Goal: Check status: Check status

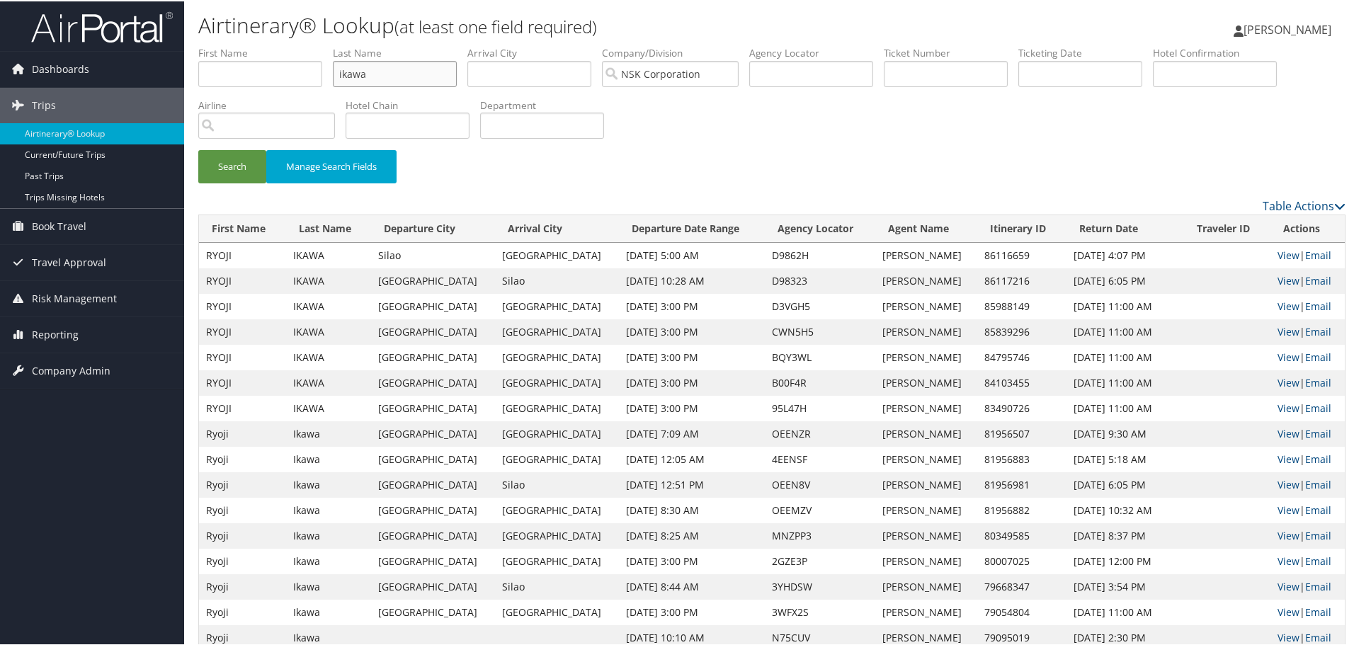
drag, startPoint x: 393, startPoint y: 74, endPoint x: 228, endPoint y: 55, distance: 166.2
click at [228, 45] on ul "First Name Last Name ikawa Departure City Arrival City Company/Division NSK Cor…" at bounding box center [771, 45] width 1147 height 0
click at [198, 149] on button "Search" at bounding box center [232, 165] width 68 height 33
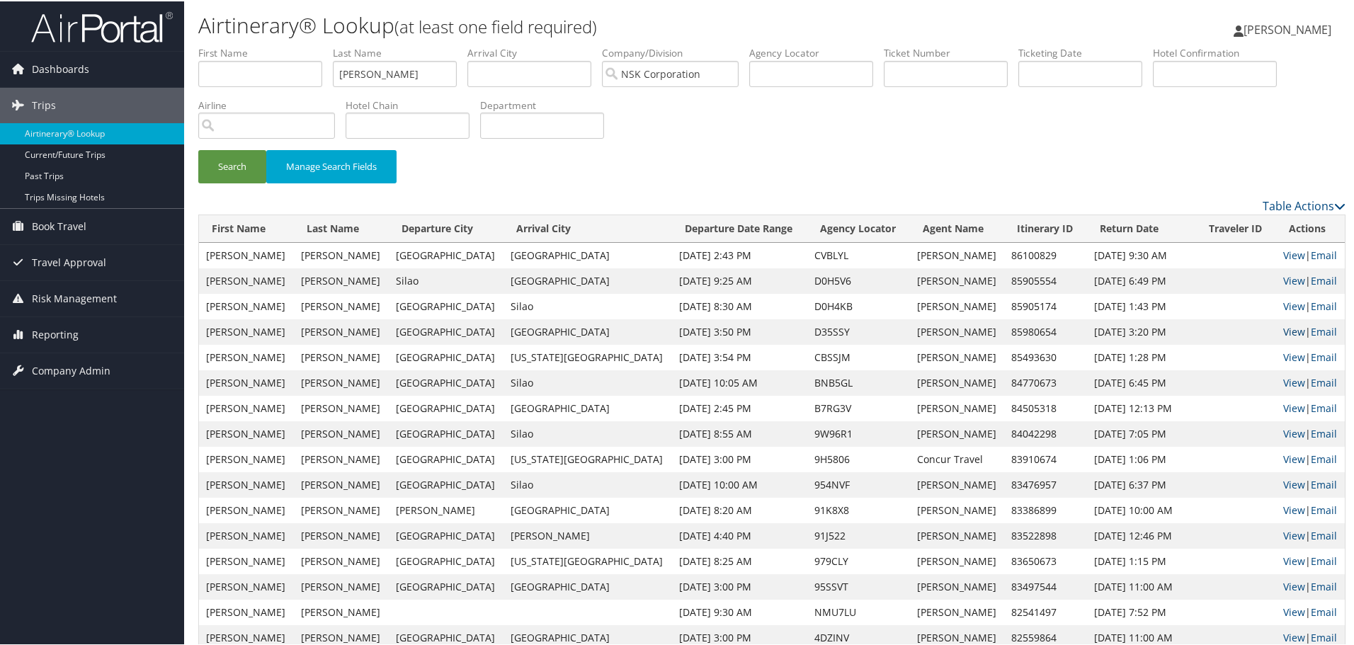
click at [1283, 331] on link "View" at bounding box center [1294, 330] width 22 height 13
drag, startPoint x: 419, startPoint y: 82, endPoint x: 279, endPoint y: 73, distance: 140.5
click at [279, 45] on ul "First Name Last Name parkinson Departure City Arrival City Company/Division NSK…" at bounding box center [771, 45] width 1147 height 0
click at [198, 149] on button "Search" at bounding box center [232, 165] width 68 height 33
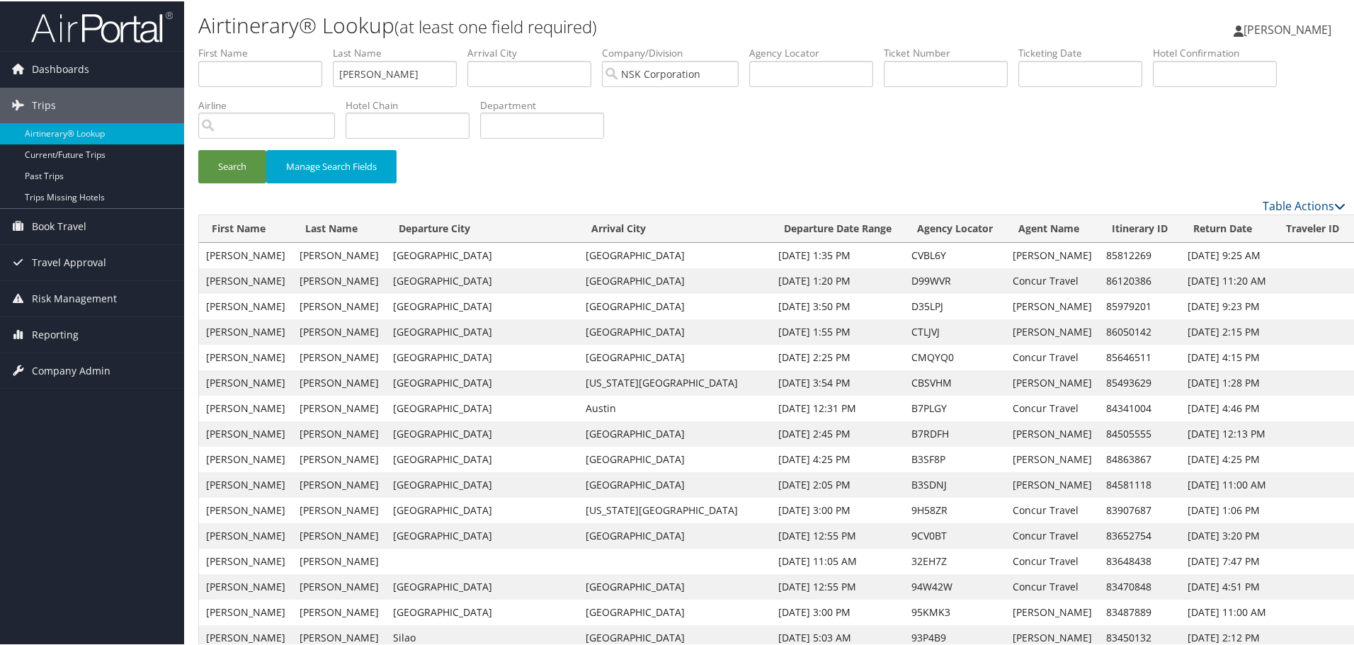
click at [1359, 308] on link "View" at bounding box center [1370, 304] width 22 height 13
drag, startPoint x: 402, startPoint y: 76, endPoint x: 273, endPoint y: 76, distance: 128.9
click at [297, 45] on ul "First Name Last Name parsons Departure City Arrival City Company/Division NSK C…" at bounding box center [771, 45] width 1147 height 0
click at [229, 166] on button "Search" at bounding box center [232, 165] width 68 height 33
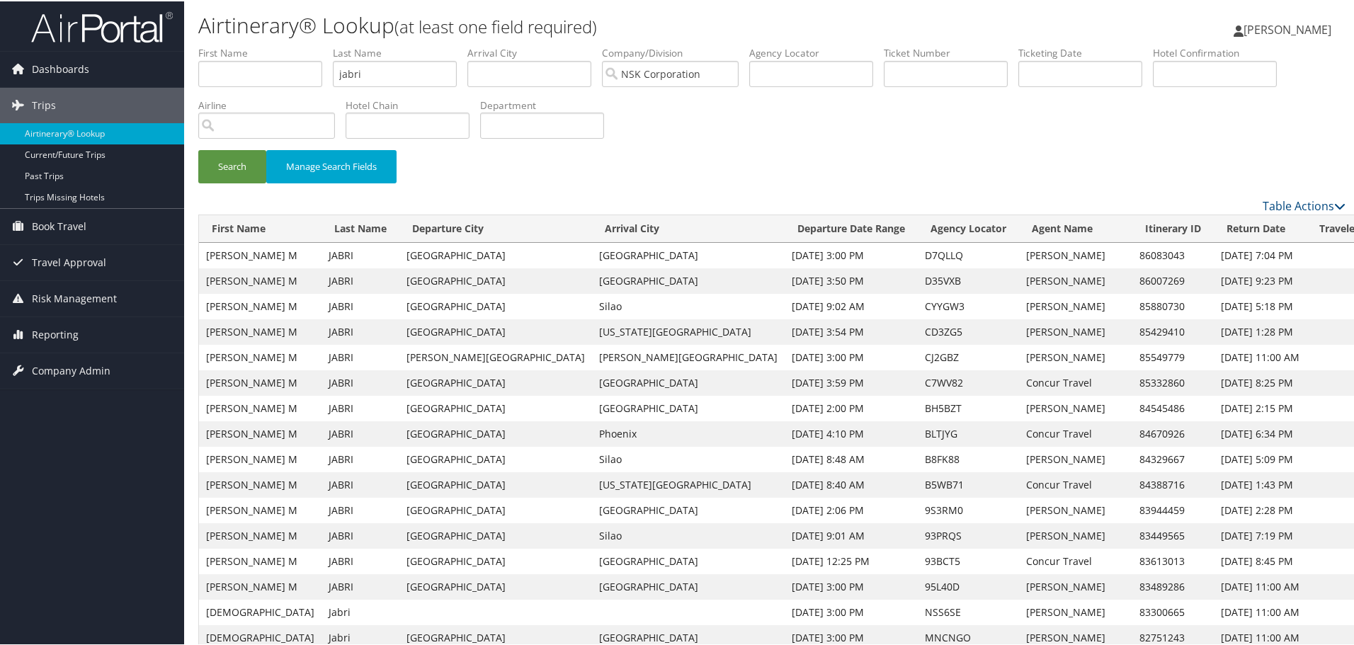
drag, startPoint x: 394, startPoint y: 72, endPoint x: 240, endPoint y: 69, distance: 154.4
click at [240, 45] on ul "First Name Last Name jabri Departure City Arrival City Company/Division NSK Cor…" at bounding box center [771, 45] width 1147 height 0
click at [241, 164] on button "Search" at bounding box center [232, 165] width 68 height 33
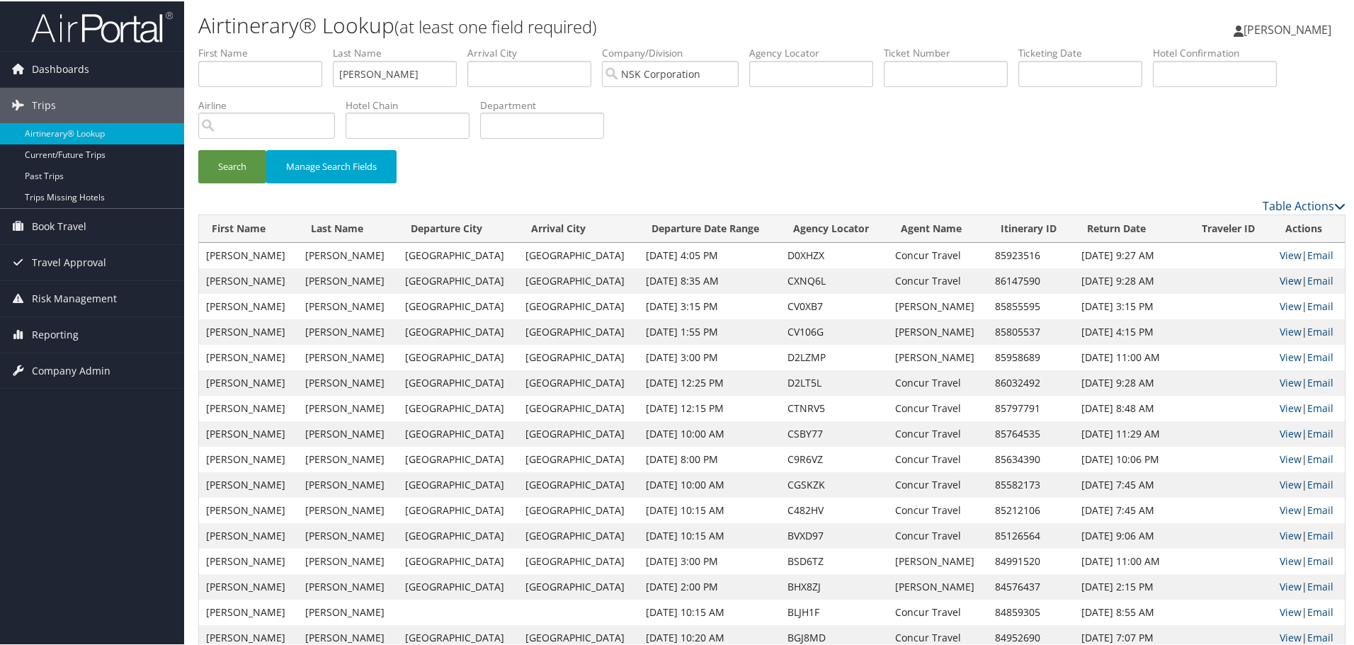
click at [1280, 281] on link "View" at bounding box center [1291, 279] width 22 height 13
drag, startPoint x: 429, startPoint y: 76, endPoint x: 193, endPoint y: 40, distance: 239.4
click at [241, 163] on button "Search" at bounding box center [232, 165] width 68 height 33
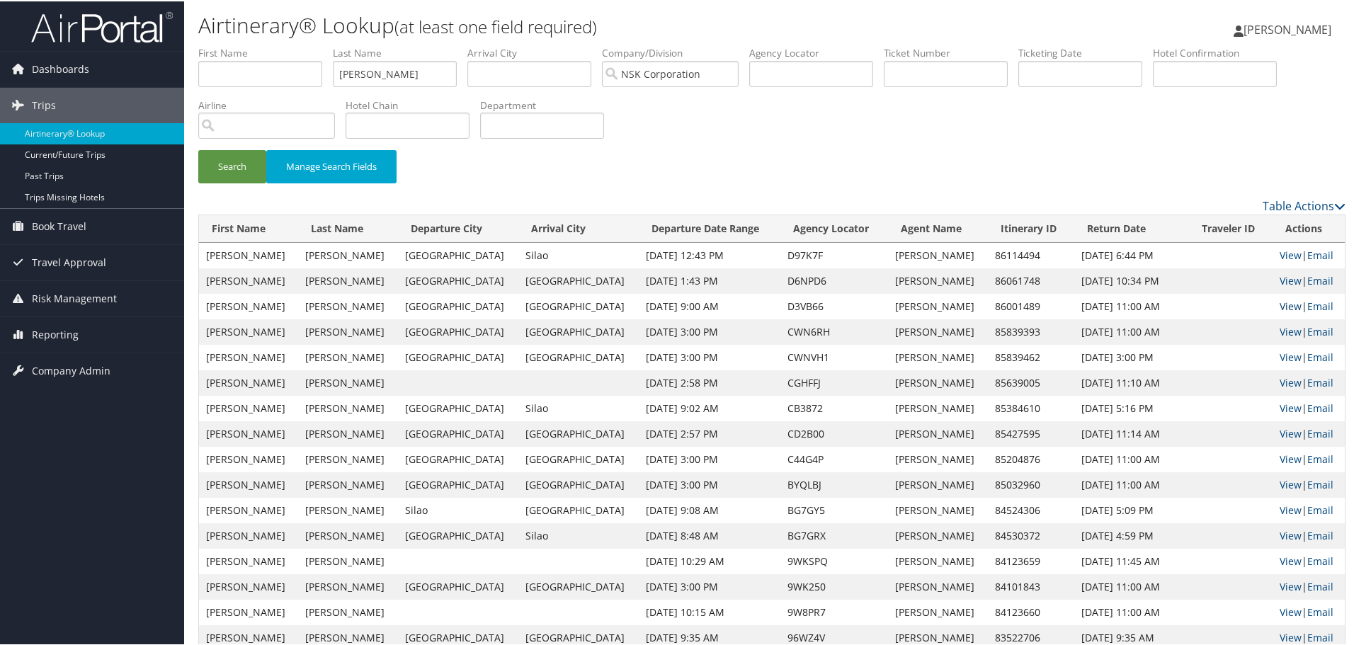
click at [1280, 305] on link "View" at bounding box center [1291, 304] width 22 height 13
drag, startPoint x: 382, startPoint y: 72, endPoint x: 275, endPoint y: 50, distance: 109.2
click at [282, 45] on ul "First Name Last Name miller Departure City Arrival City Company/Division NSK Co…" at bounding box center [771, 45] width 1147 height 0
click at [198, 149] on button "Search" at bounding box center [232, 165] width 68 height 33
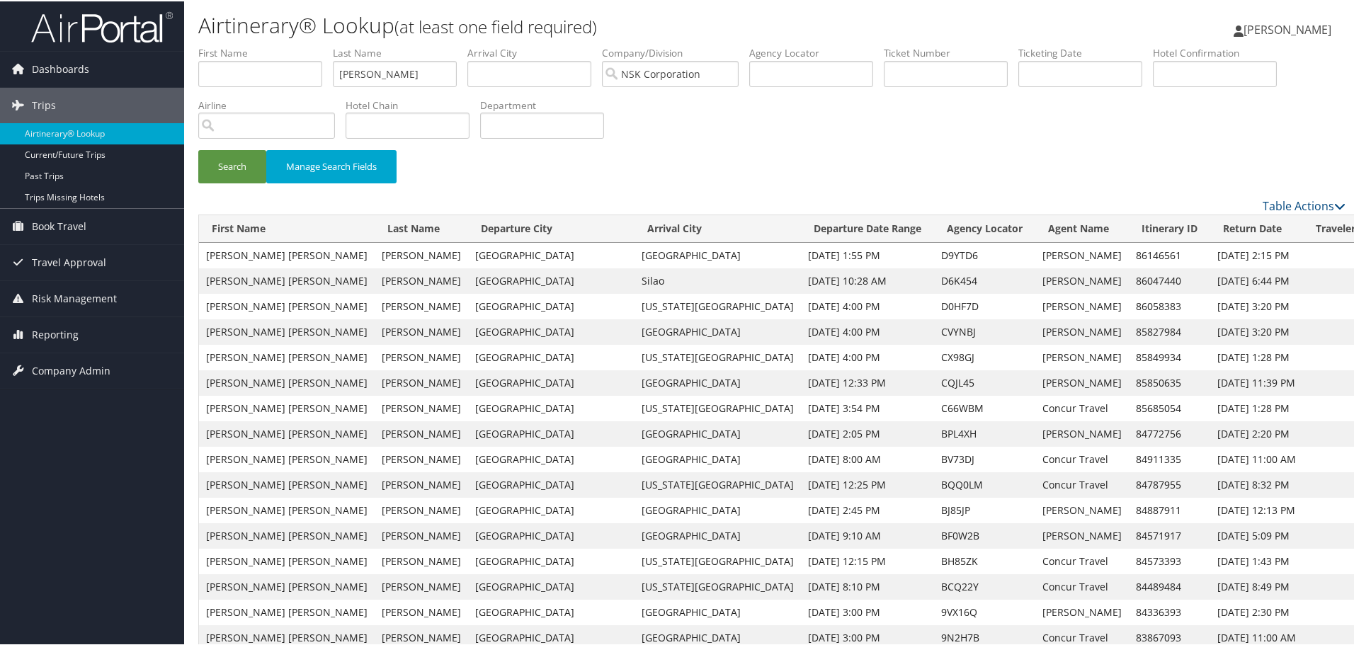
drag, startPoint x: 410, startPoint y: 74, endPoint x: 314, endPoint y: 55, distance: 98.2
click at [314, 45] on ul "First Name Last Name barksdale Departure City Arrival City Company/Division NSK…" at bounding box center [771, 45] width 1147 height 0
click at [198, 149] on button "Search" at bounding box center [232, 165] width 68 height 33
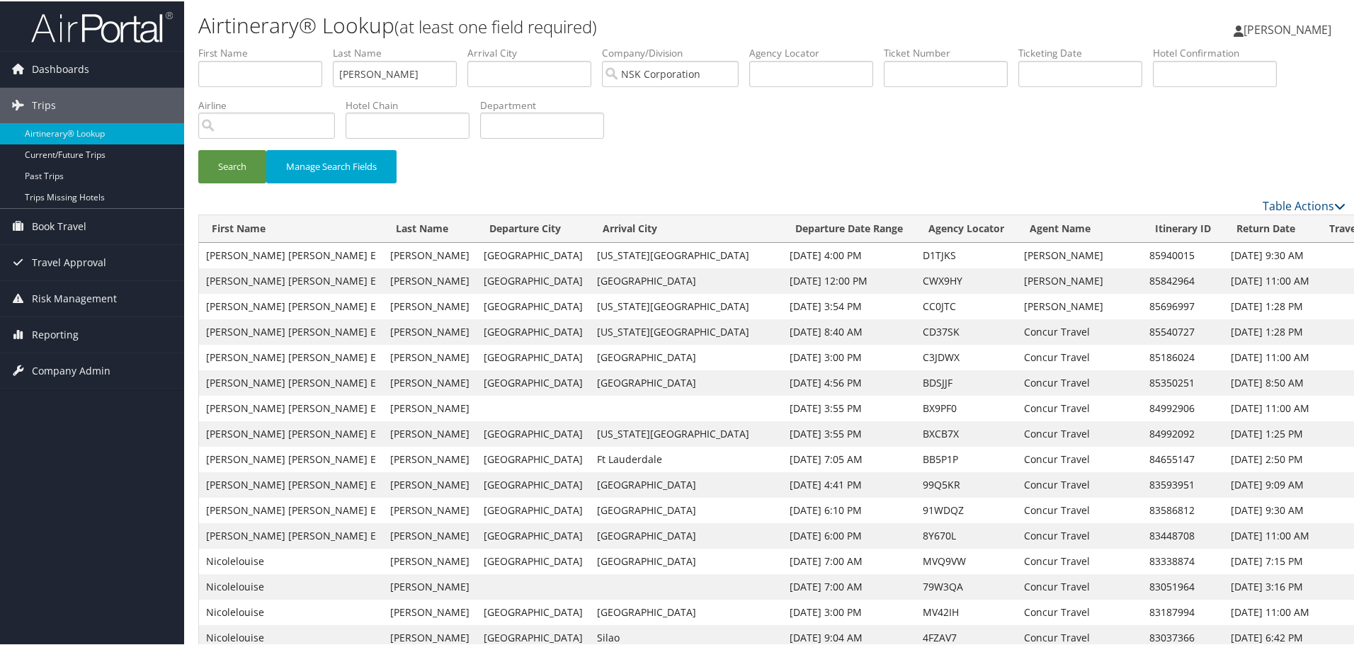
drag, startPoint x: 401, startPoint y: 64, endPoint x: 321, endPoint y: 64, distance: 80.0
click at [321, 45] on ul "First Name Last Name villacorta Departure City Arrival City Company/Division NS…" at bounding box center [771, 45] width 1147 height 0
click at [251, 163] on button "Search" at bounding box center [232, 165] width 68 height 33
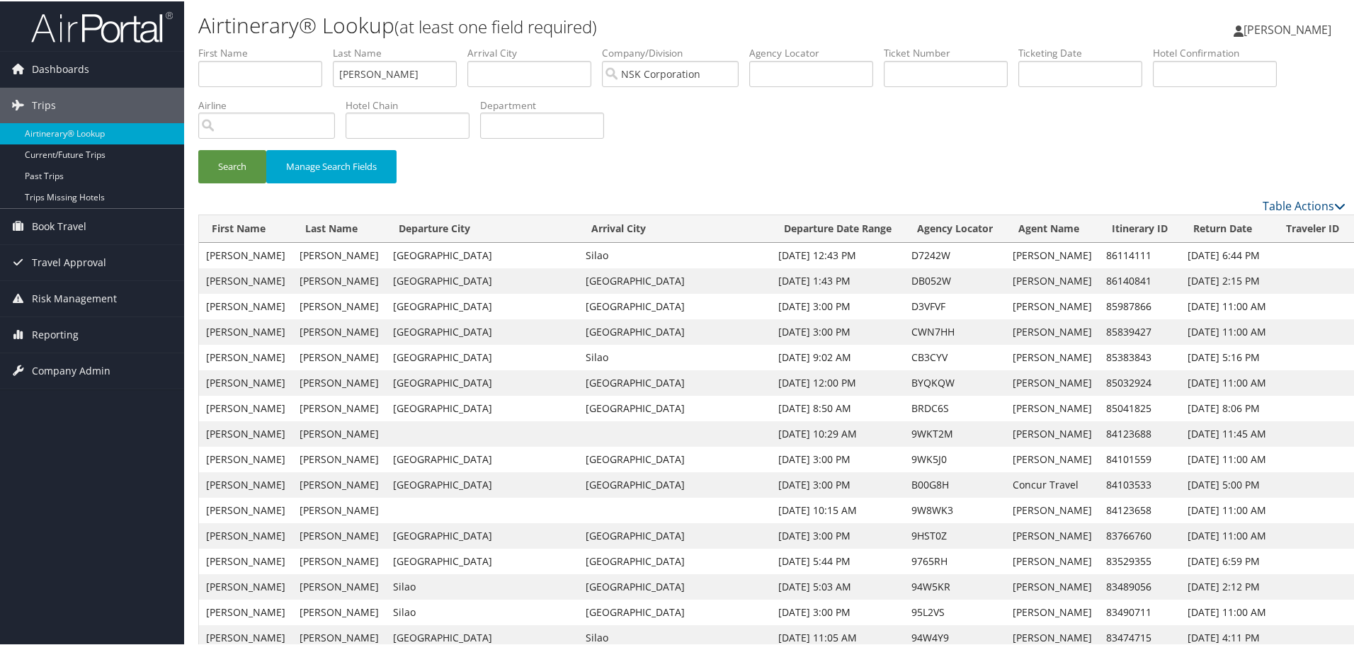
click at [1359, 304] on link "View" at bounding box center [1370, 304] width 22 height 13
drag, startPoint x: 397, startPoint y: 76, endPoint x: 291, endPoint y: 52, distance: 108.9
click at [291, 45] on ul "First Name Last Name dempsey Departure City Arrival City Company/Division NSK C…" at bounding box center [771, 45] width 1147 height 0
type input "ikawa"
click at [217, 169] on button "Search" at bounding box center [232, 165] width 68 height 33
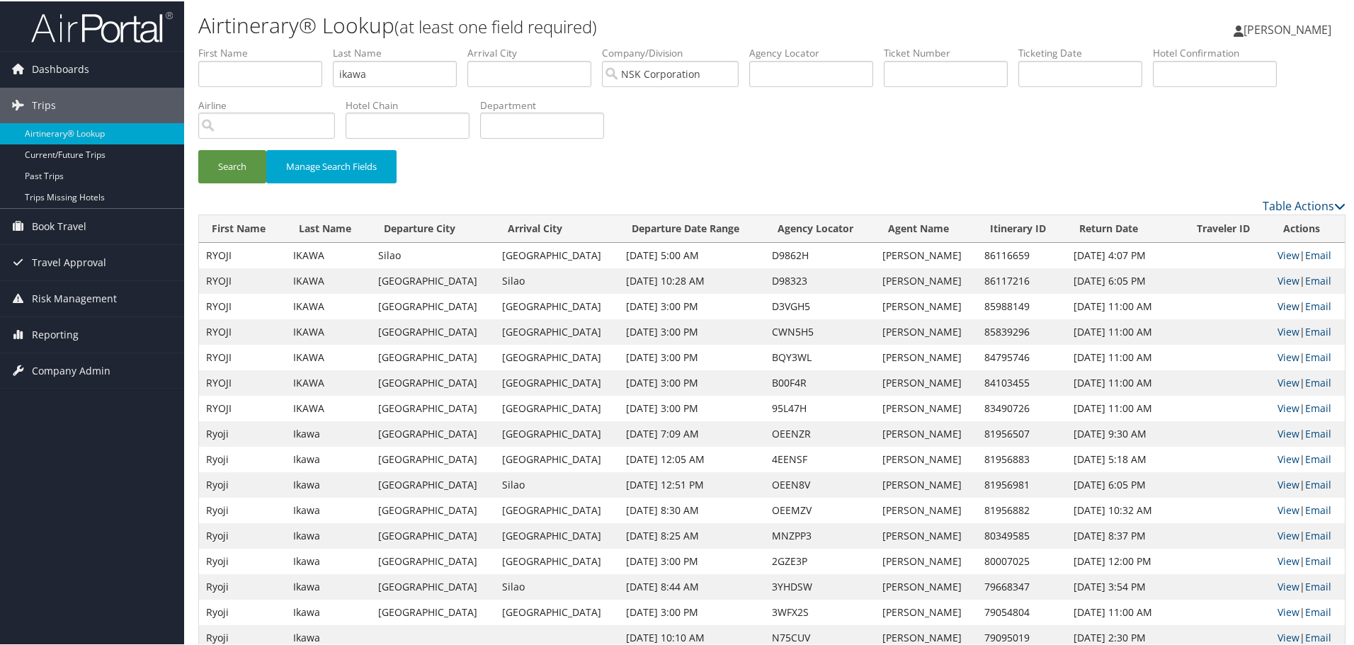
click at [1279, 307] on link "View" at bounding box center [1289, 304] width 22 height 13
drag, startPoint x: 336, startPoint y: 67, endPoint x: 292, endPoint y: 61, distance: 44.3
click at [292, 45] on ul "First Name Last Name ikawa Departure City Arrival City Company/Division NSK Cor…" at bounding box center [771, 45] width 1147 height 0
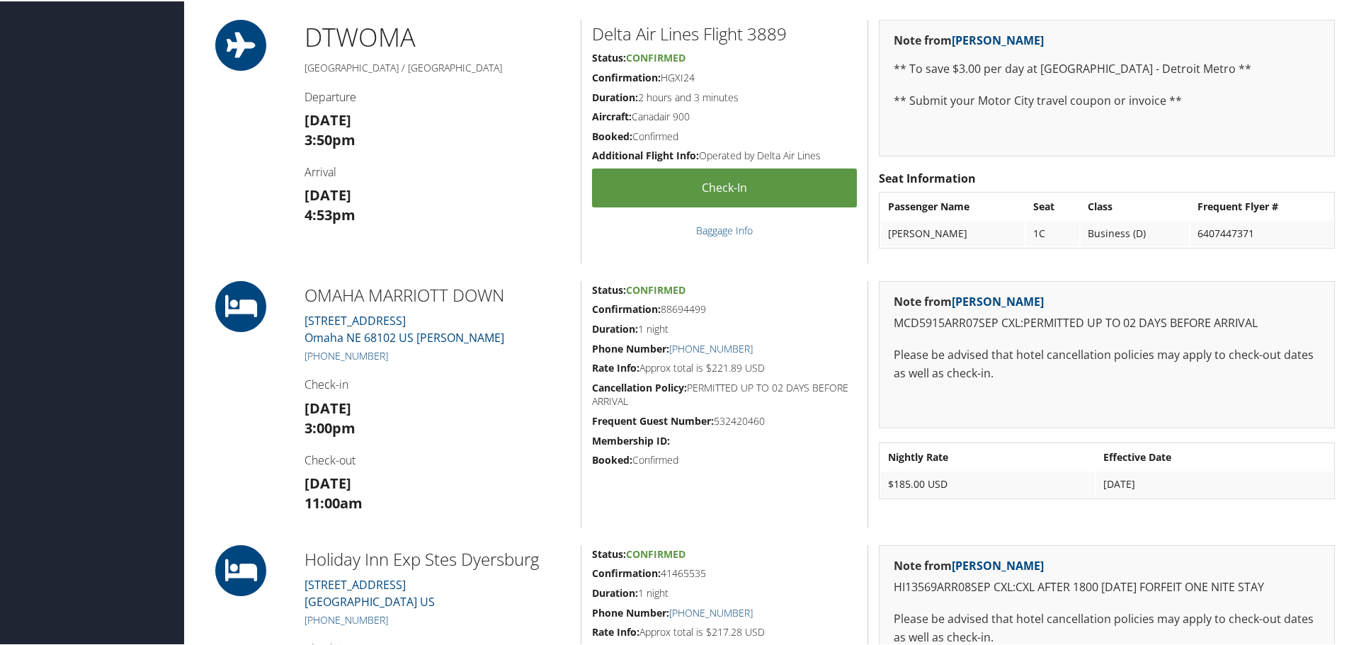
scroll to position [496, 0]
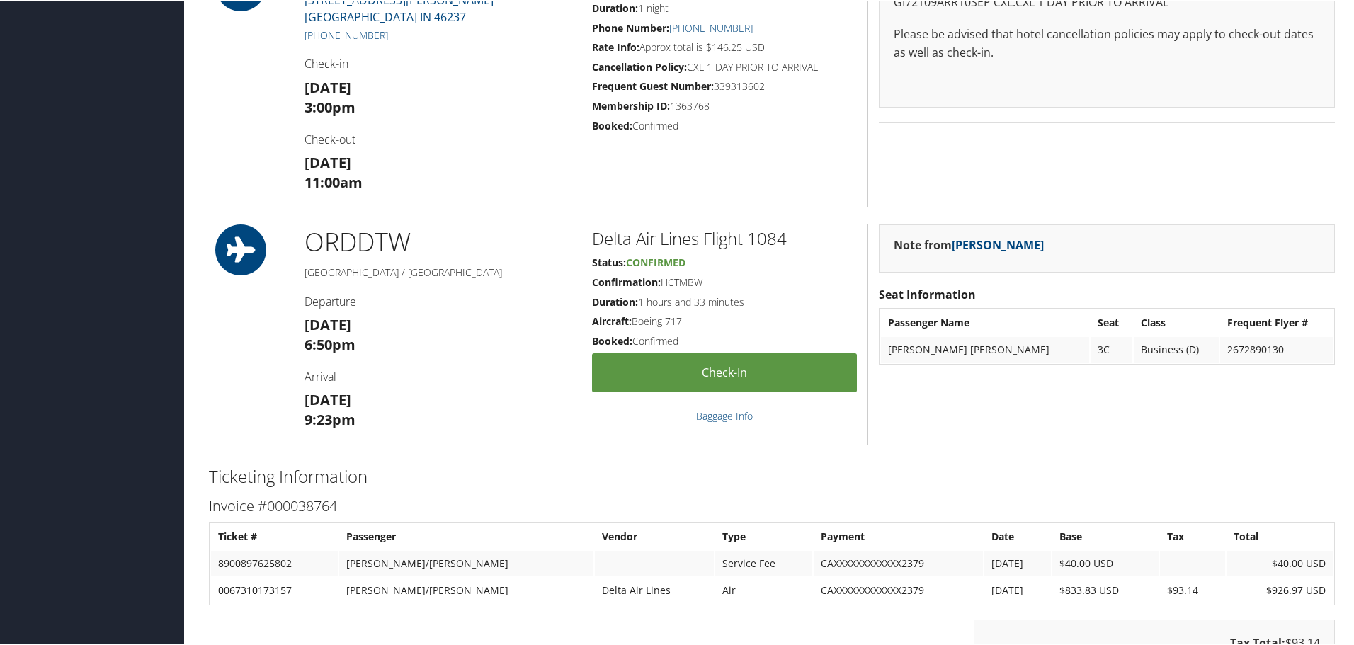
scroll to position [1629, 0]
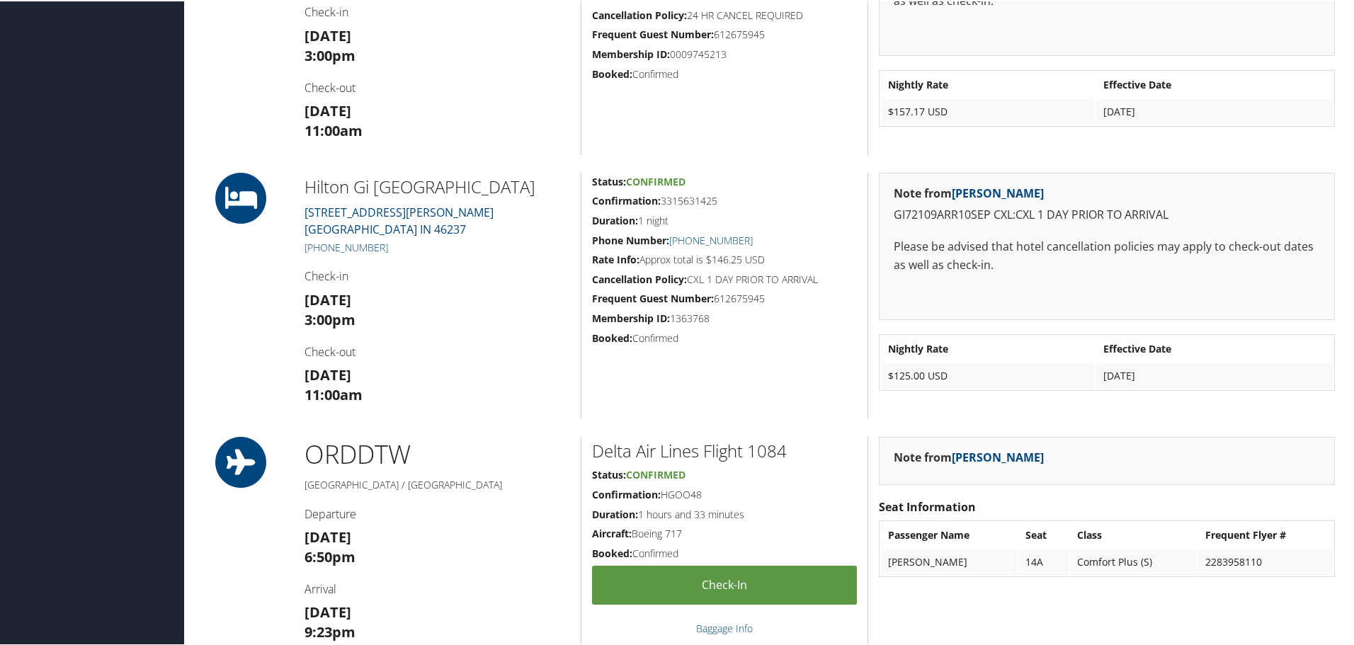
scroll to position [1487, 0]
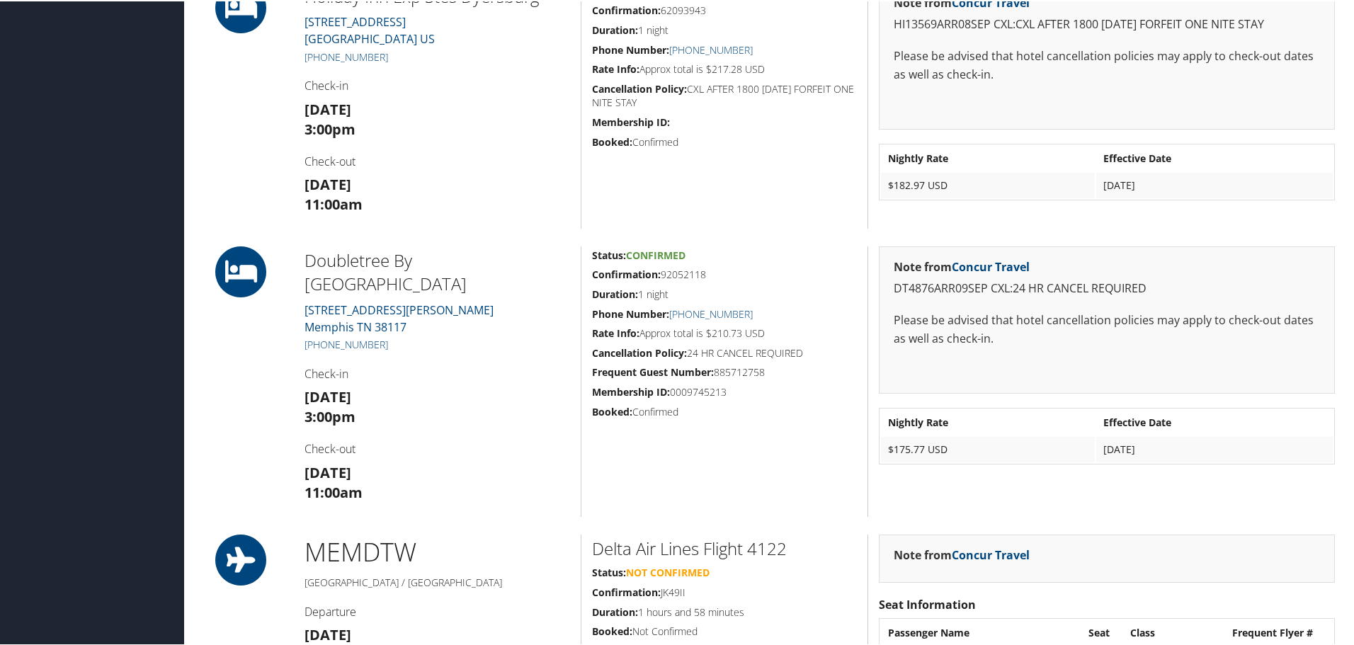
scroll to position [779, 0]
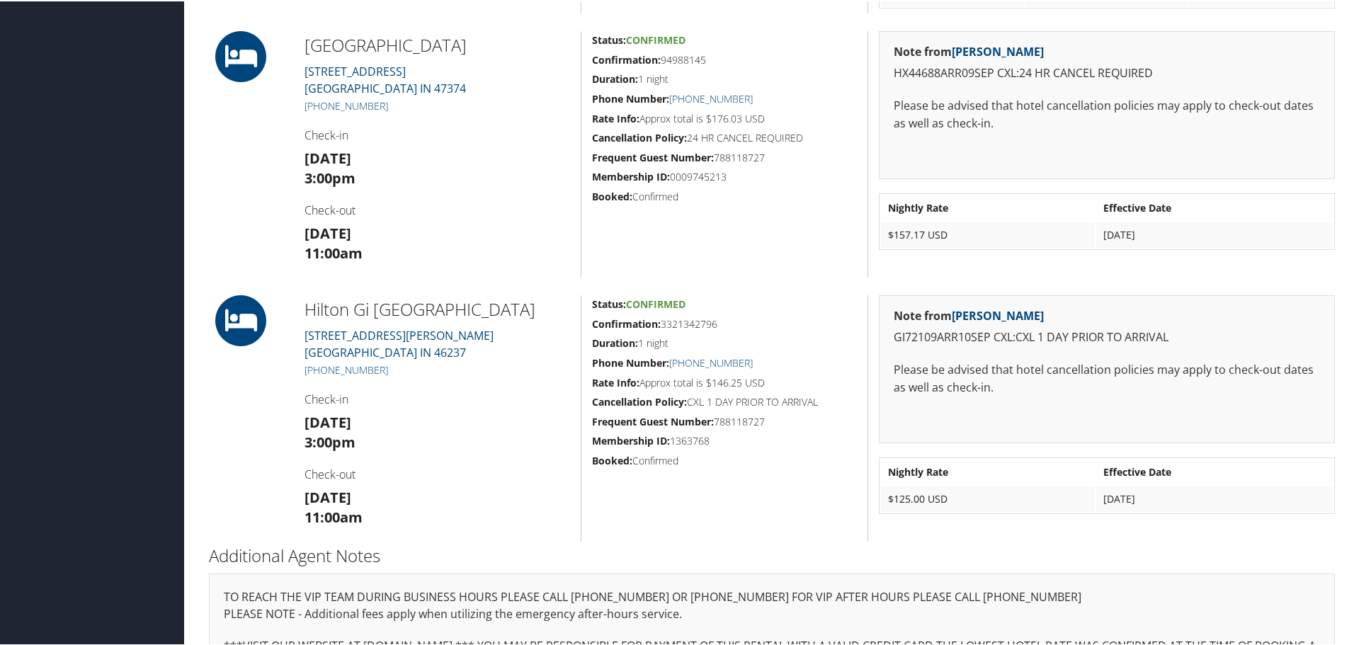
scroll to position [779, 0]
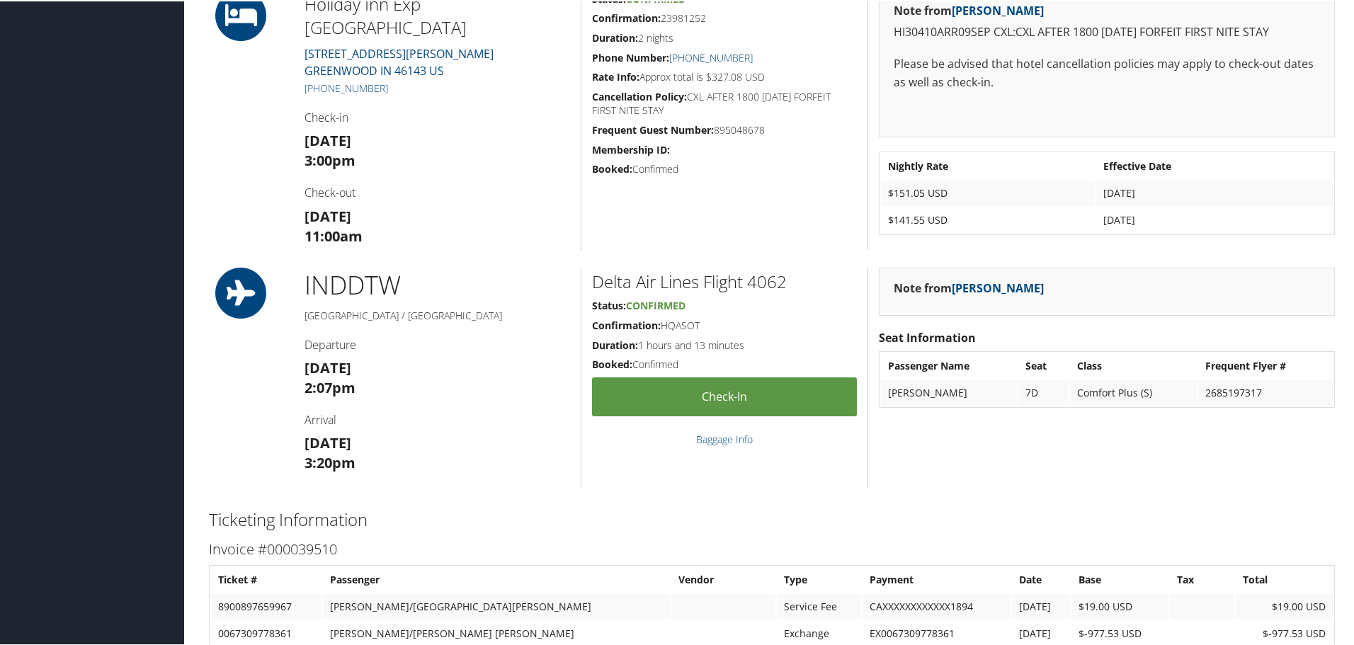
scroll to position [2125, 0]
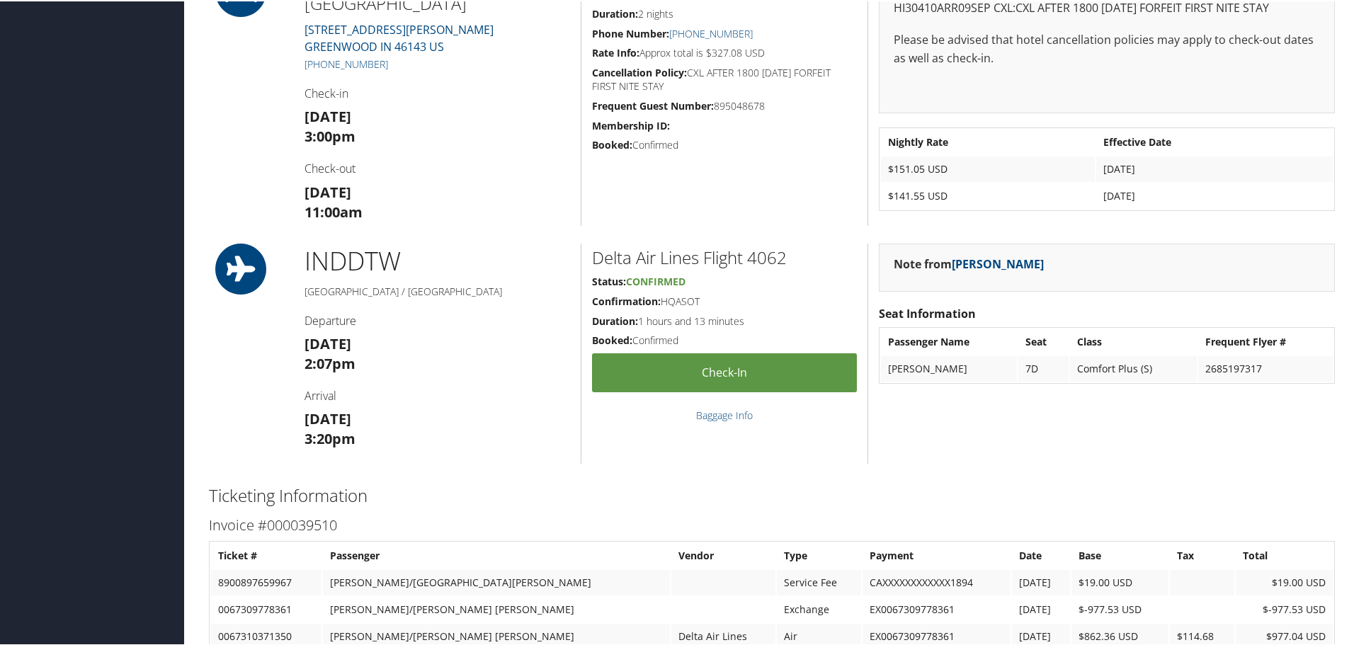
click at [423, 322] on h4 "Departure" at bounding box center [438, 320] width 266 height 16
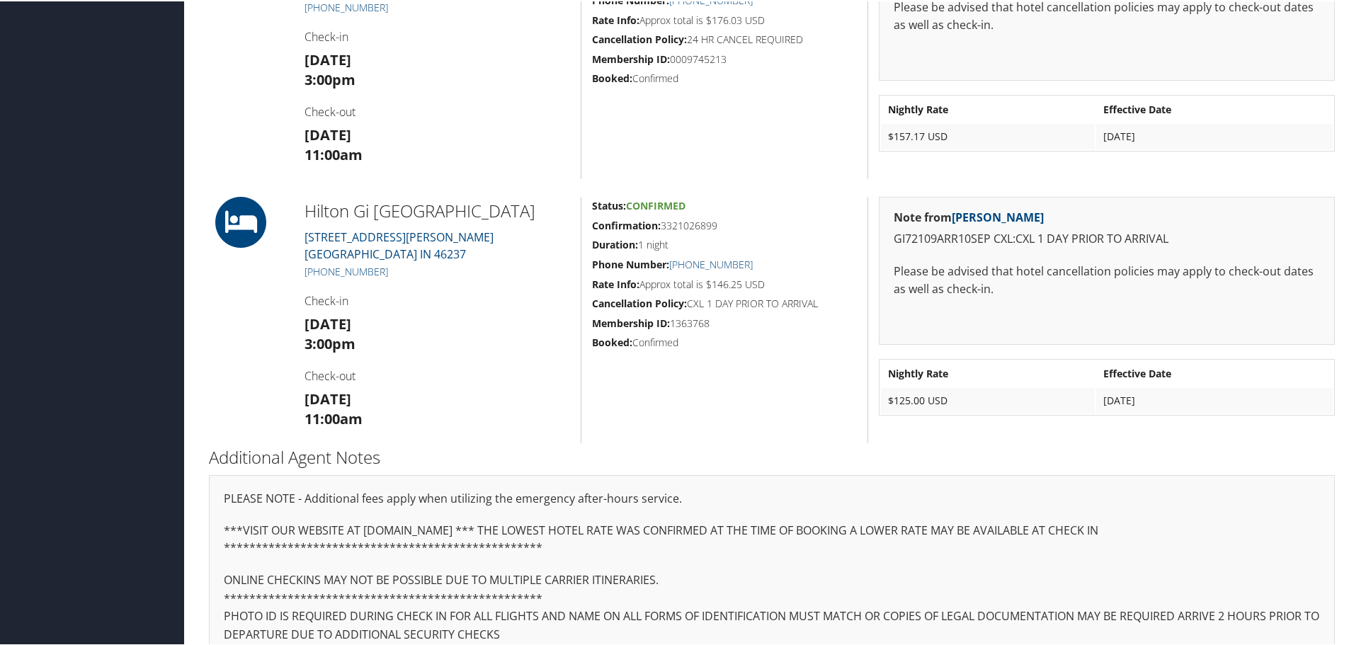
scroll to position [567, 0]
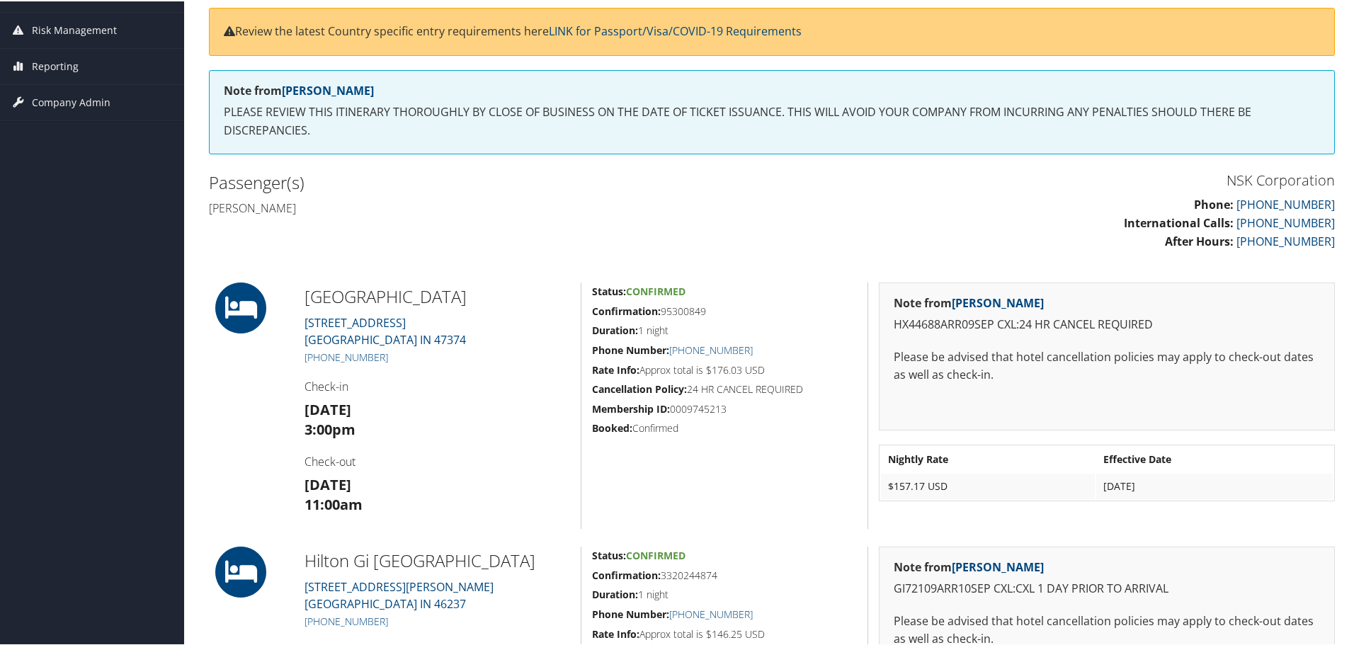
scroll to position [71, 0]
